Goal: Transaction & Acquisition: Register for event/course

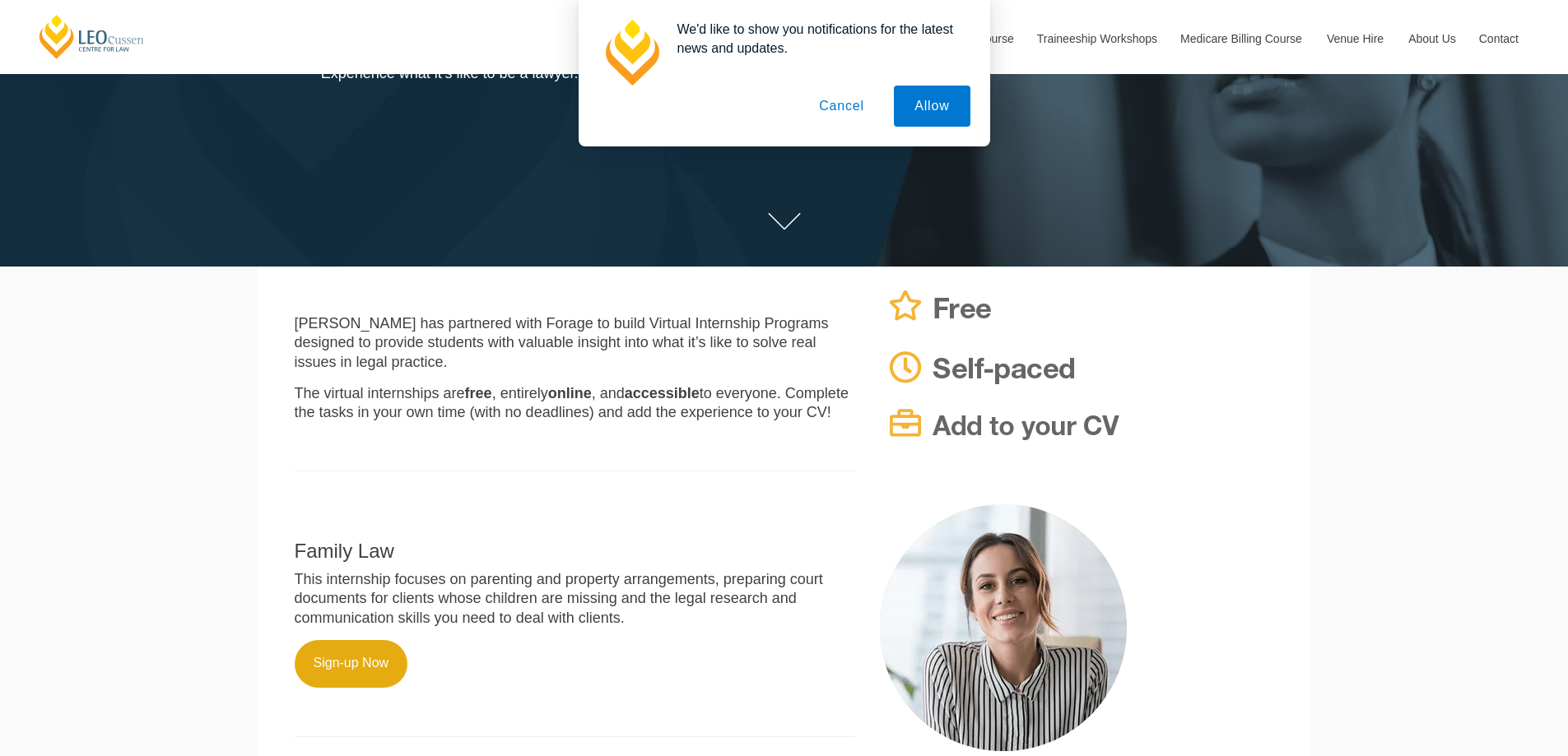
click at [861, 100] on button "Cancel" at bounding box center [841, 105] width 86 height 41
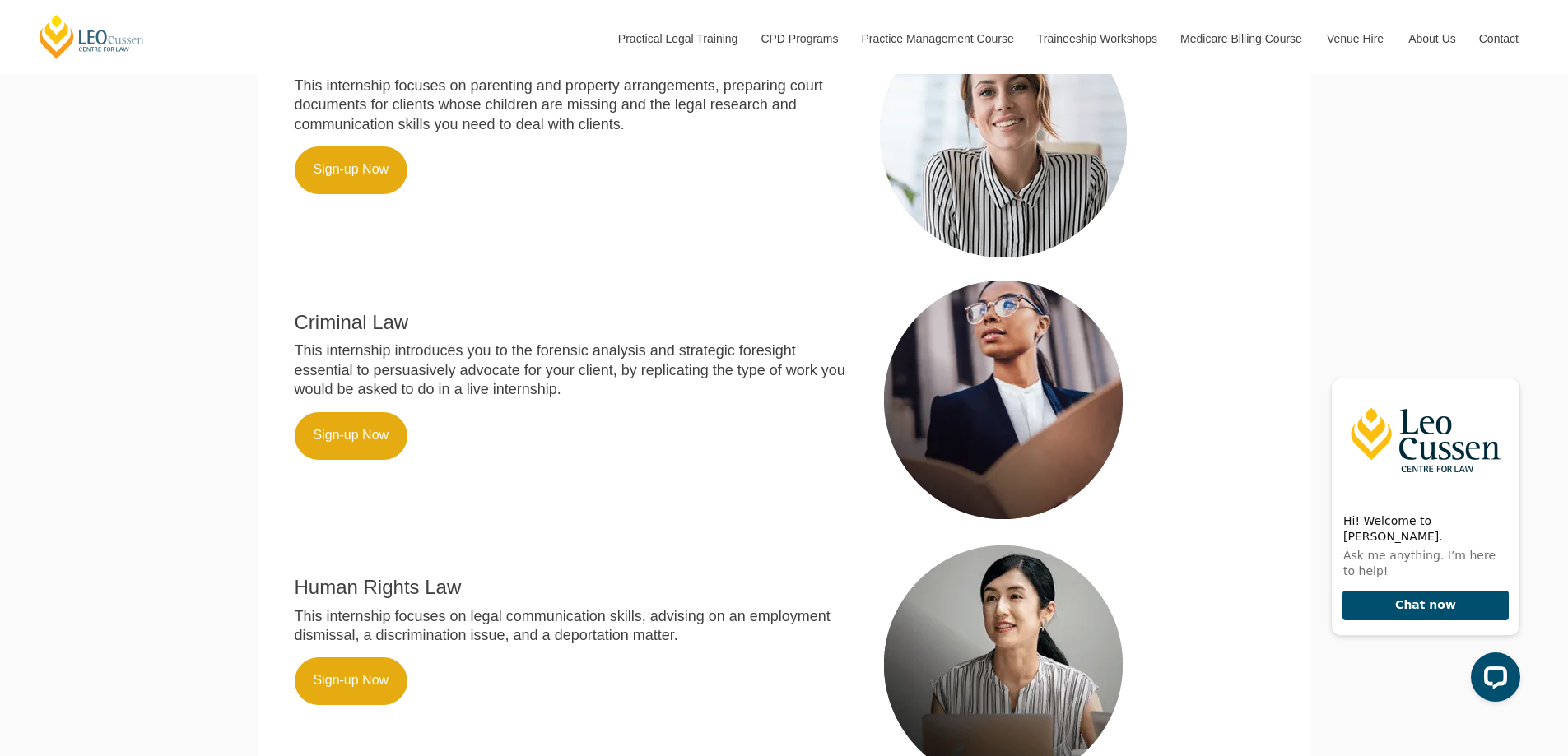
scroll to position [741, 0]
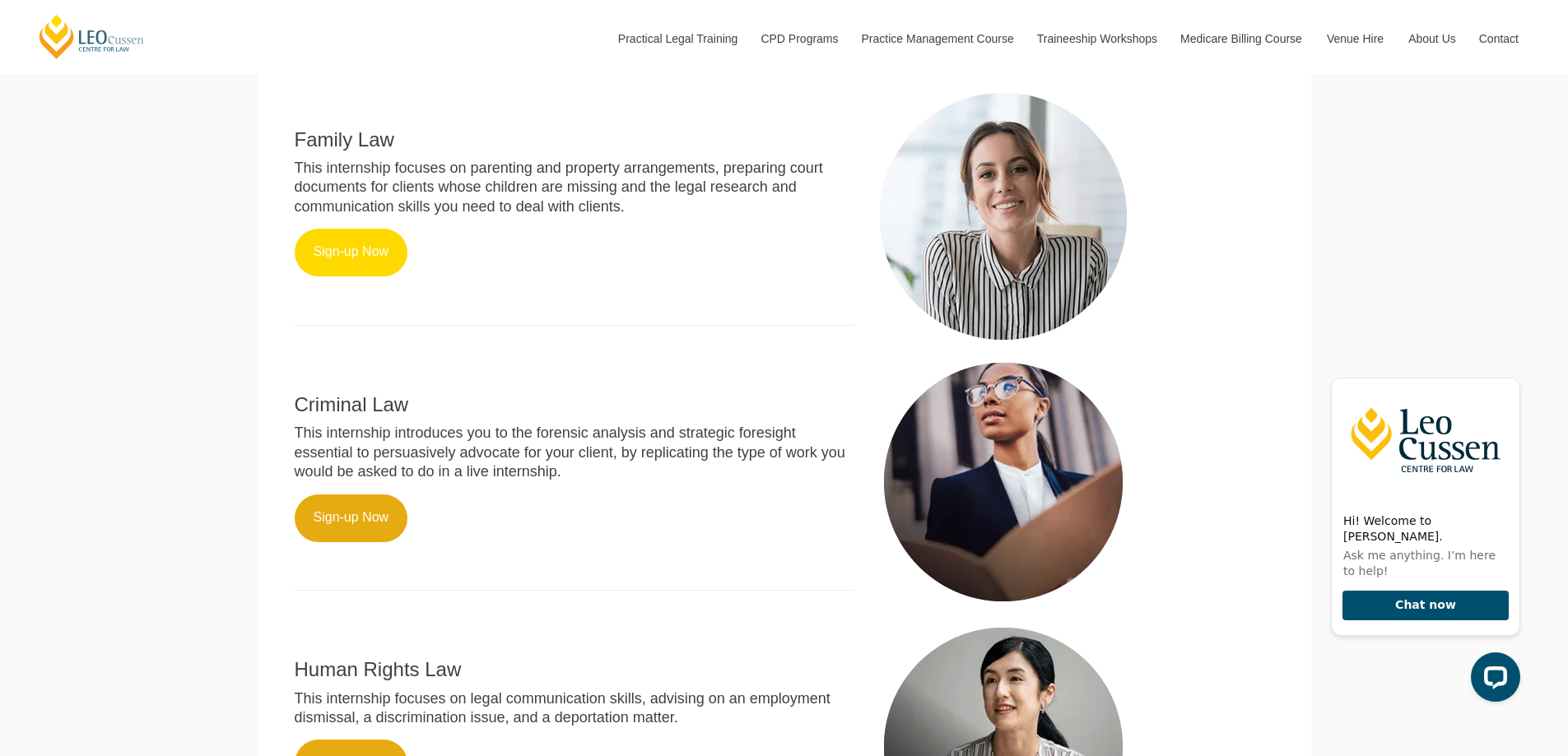
click at [360, 275] on link "Sign-up Now" at bounding box center [351, 252] width 113 height 48
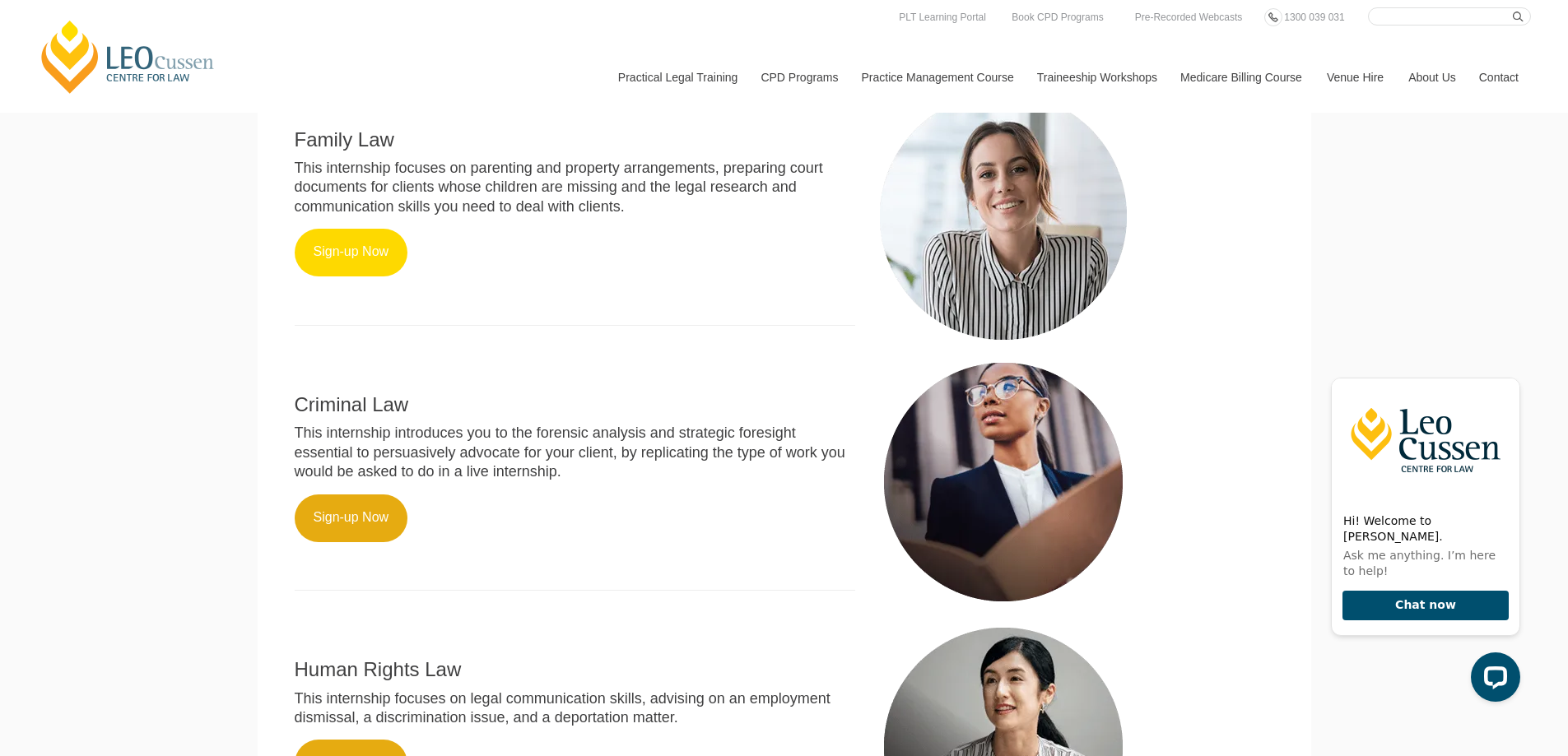
scroll to position [494, 0]
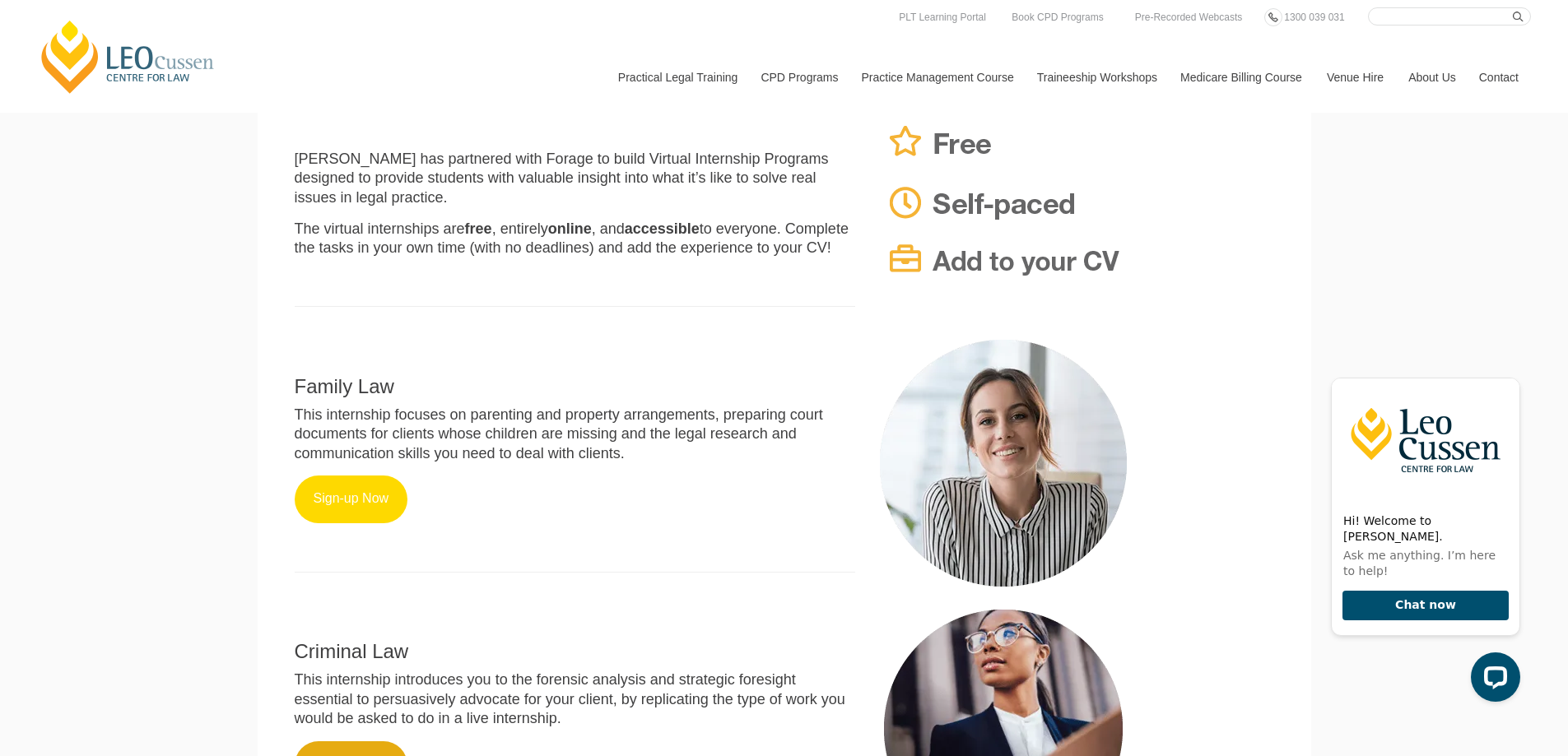
click at [355, 524] on link "Sign-up Now" at bounding box center [351, 499] width 113 height 48
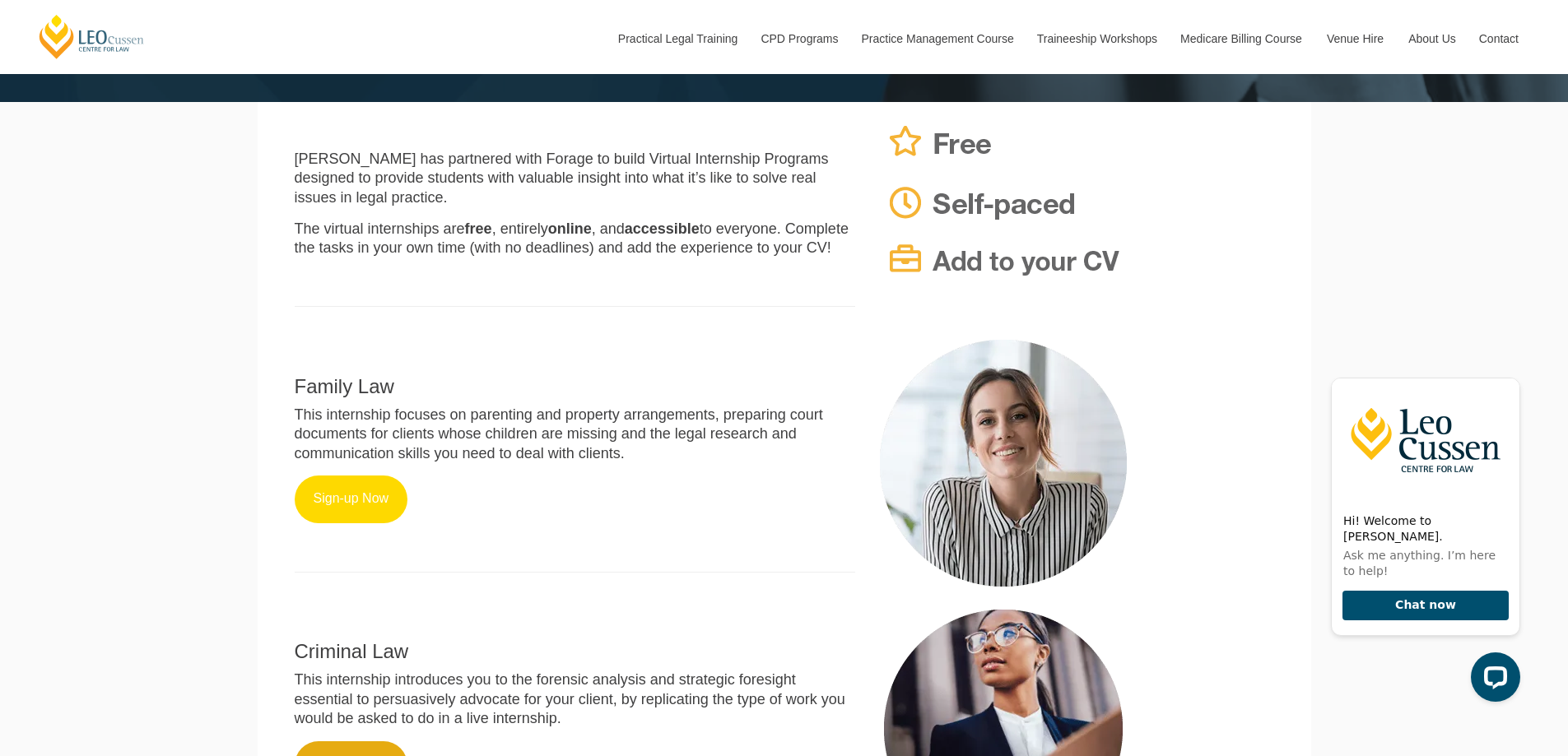
scroll to position [411, 0]
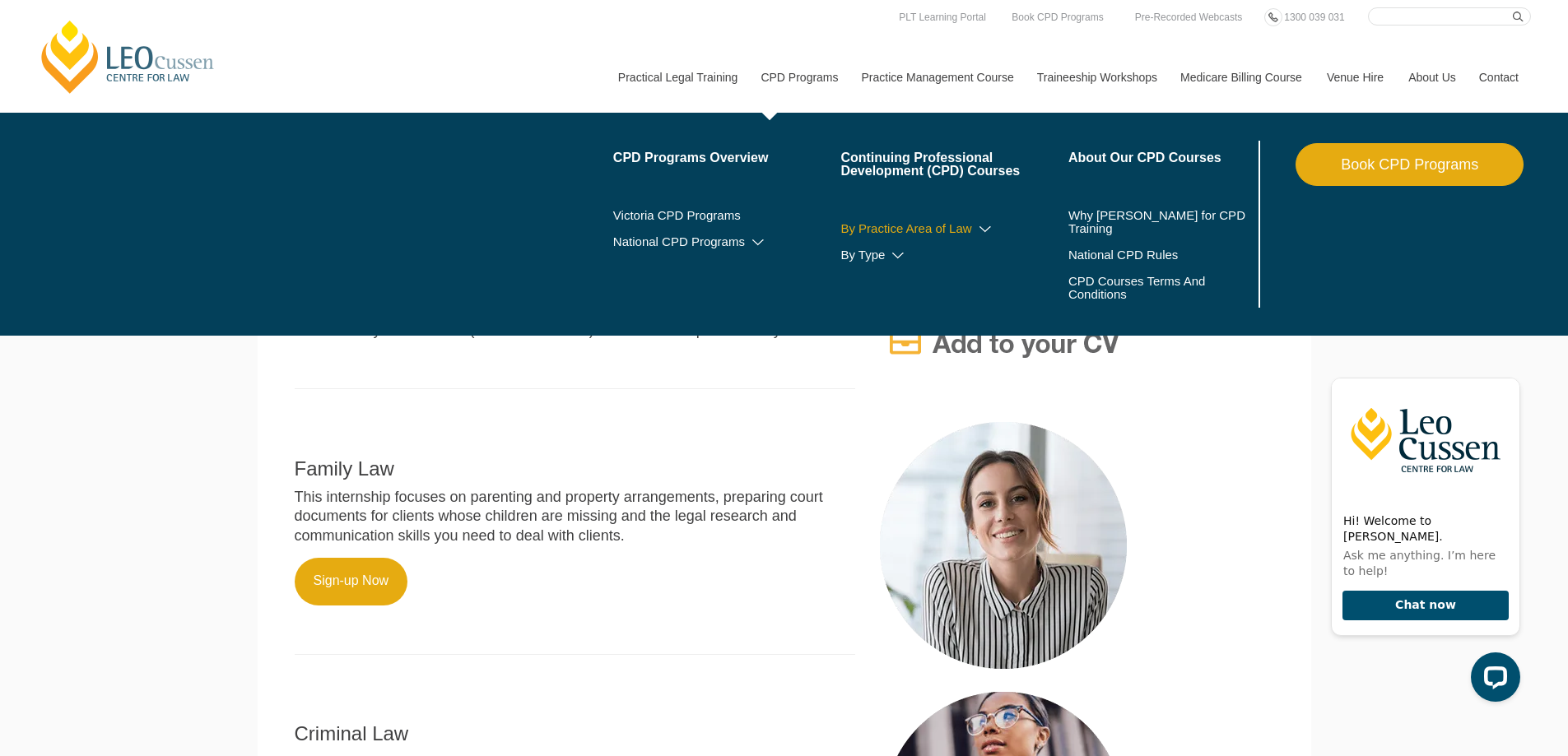
click at [893, 229] on link "By Practice Area of Law" at bounding box center [954, 229] width 228 height 14
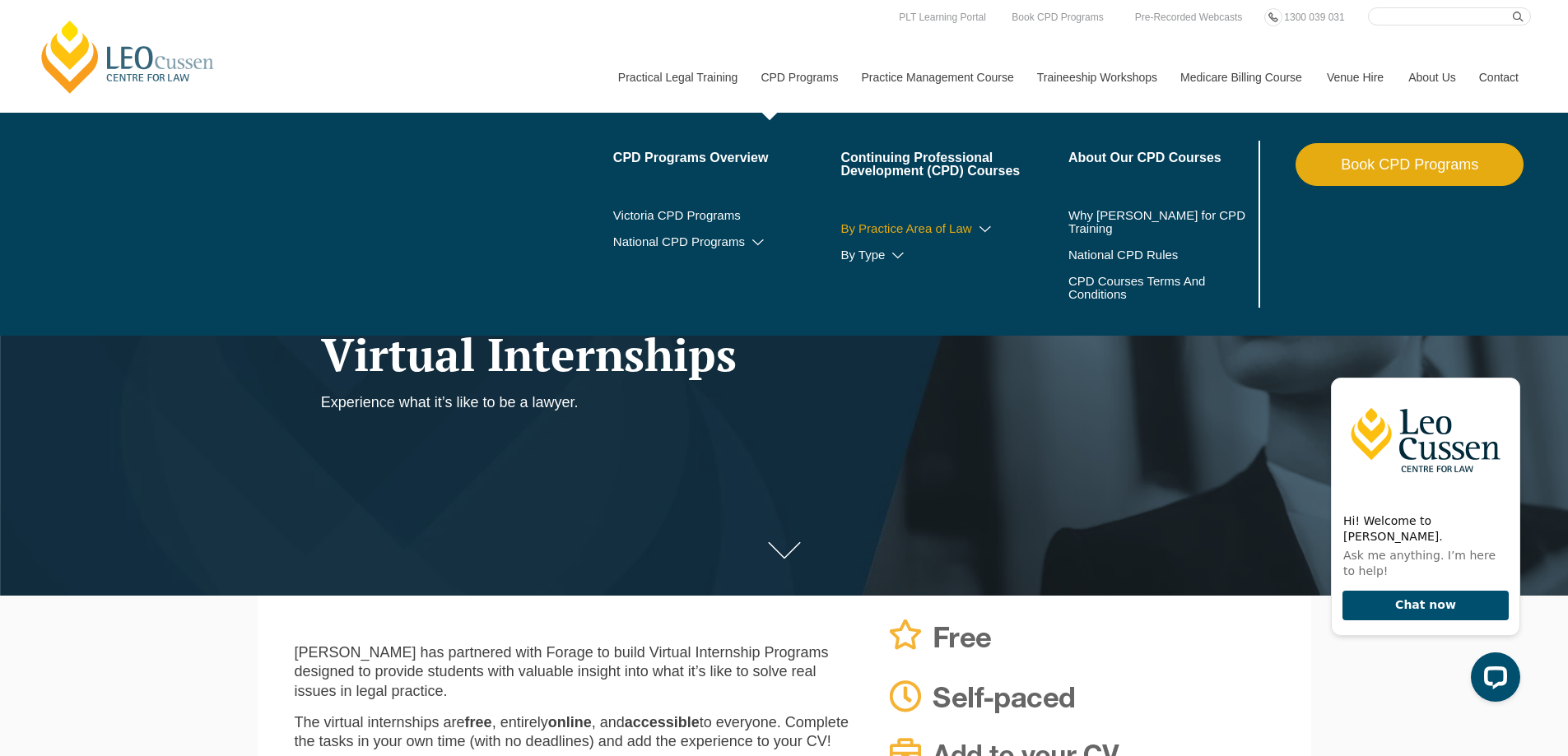
click at [983, 230] on icon at bounding box center [985, 230] width 16 height 12
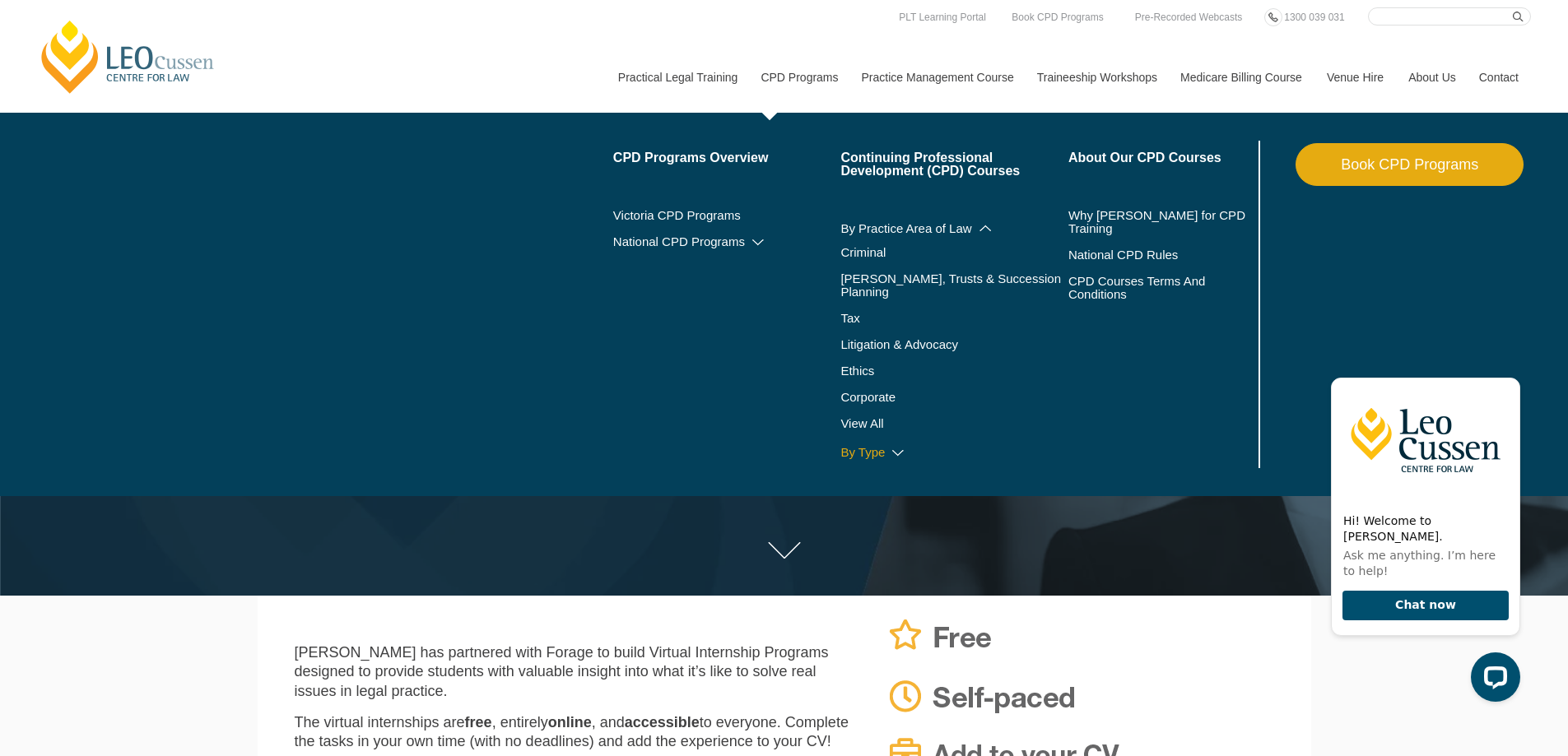
click at [860, 446] on link "By Type" at bounding box center [954, 452] width 228 height 14
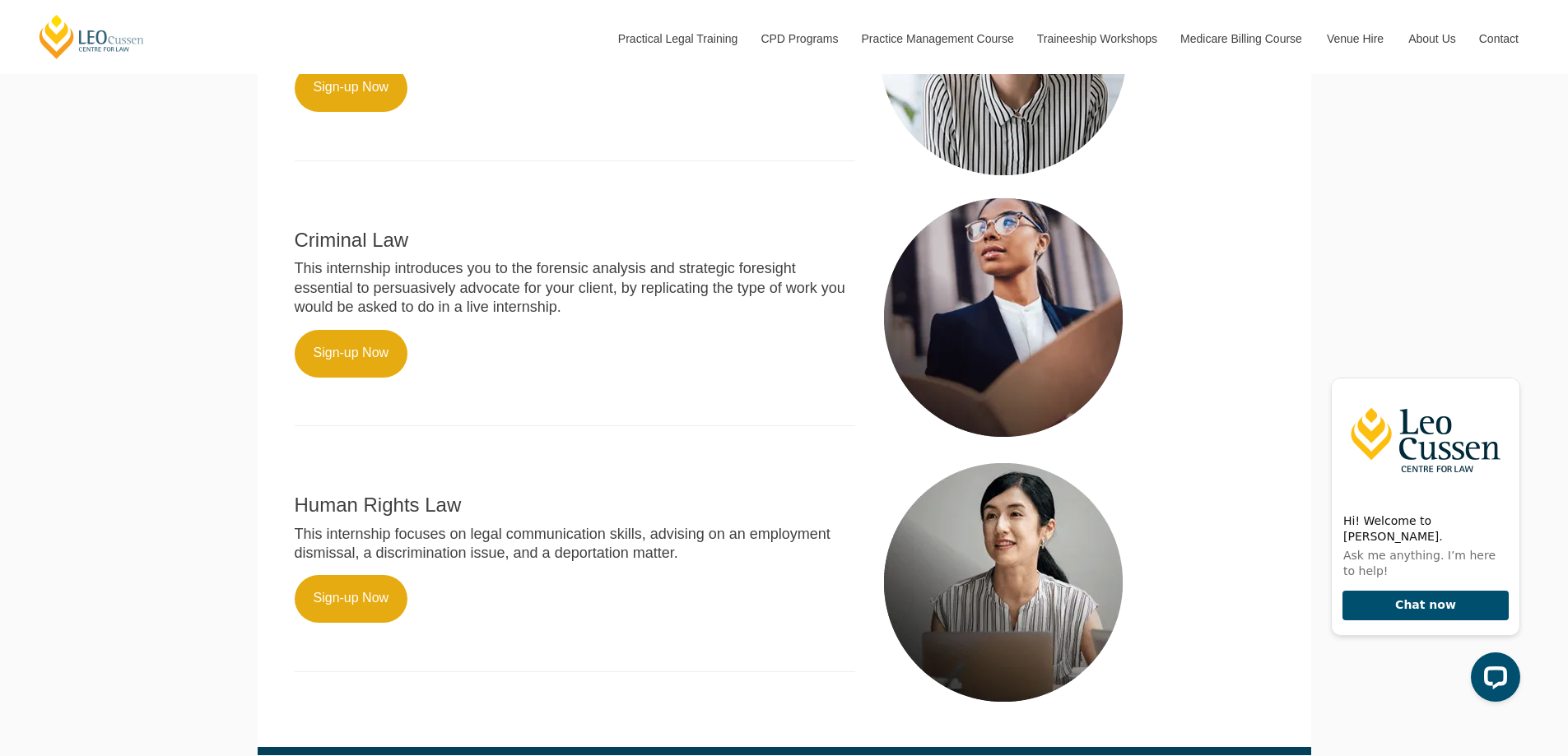
scroll to position [1234, 0]
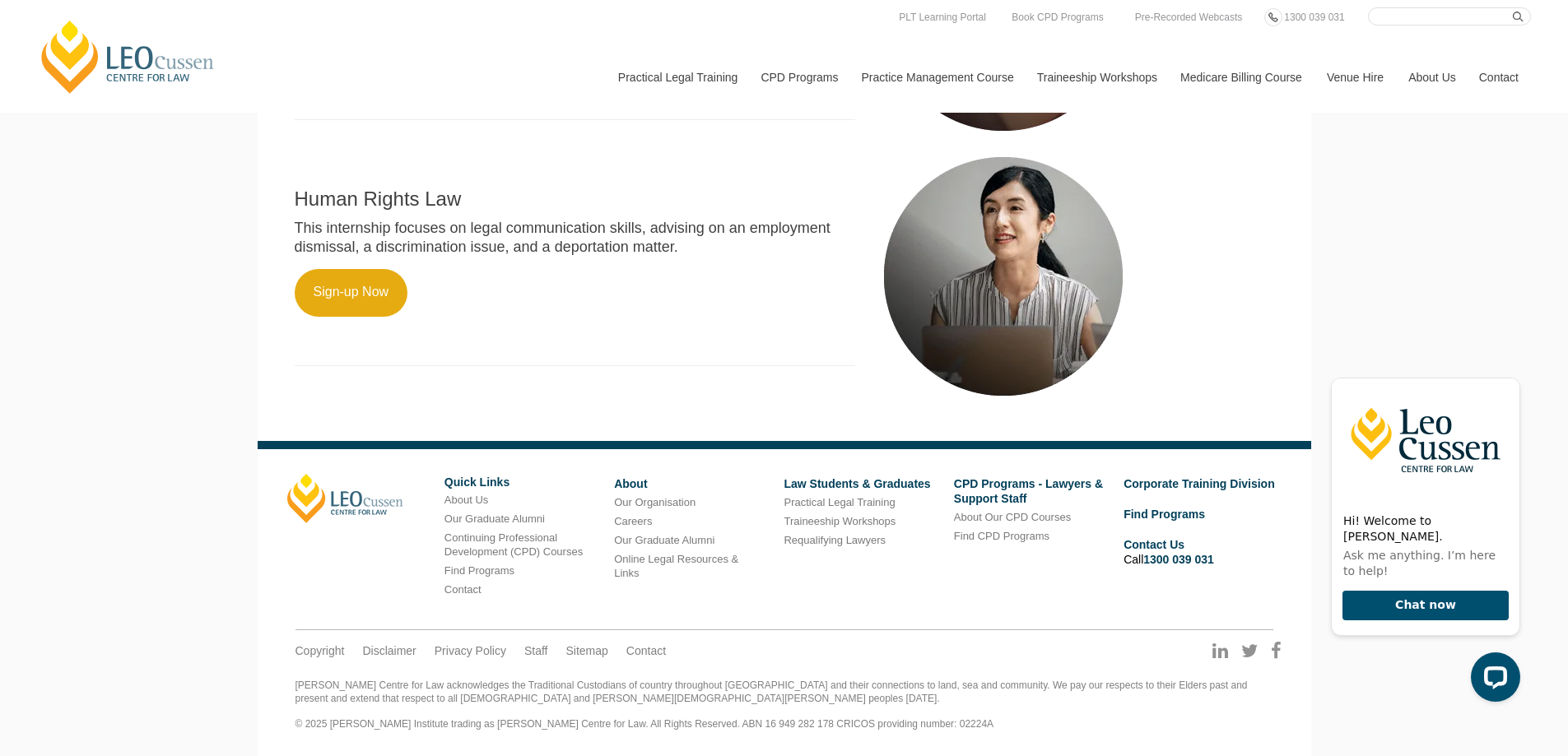
scroll to position [411, 0]
